Goal: Navigation & Orientation: Find specific page/section

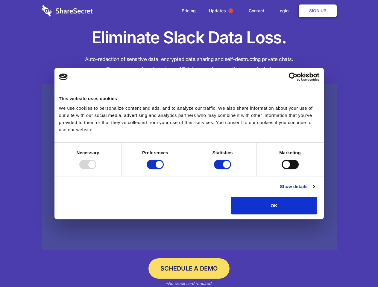
click at [96, 169] on div at bounding box center [87, 165] width 17 height 10
click at [164, 169] on input "Preferences" at bounding box center [155, 165] width 17 height 10
checkbox input "false"
click at [223, 169] on input "Statistics" at bounding box center [222, 165] width 17 height 10
checkbox input "false"
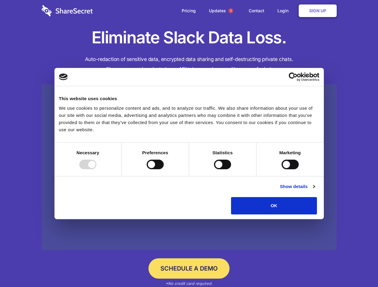
click at [282, 169] on input "Marketing" at bounding box center [290, 165] width 17 height 10
checkbox input "true"
click at [315, 190] on link "Show details" at bounding box center [297, 186] width 35 height 7
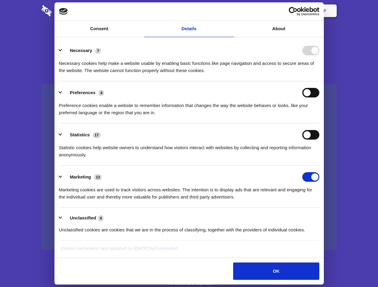
click at [320, 116] on div "Preference cookies enable a website to remember information that changes the wa…" at bounding box center [189, 107] width 261 height 19
click at [231, 11] on span "1" at bounding box center [230, 10] width 5 height 5
